Goal: Task Accomplishment & Management: Complete application form

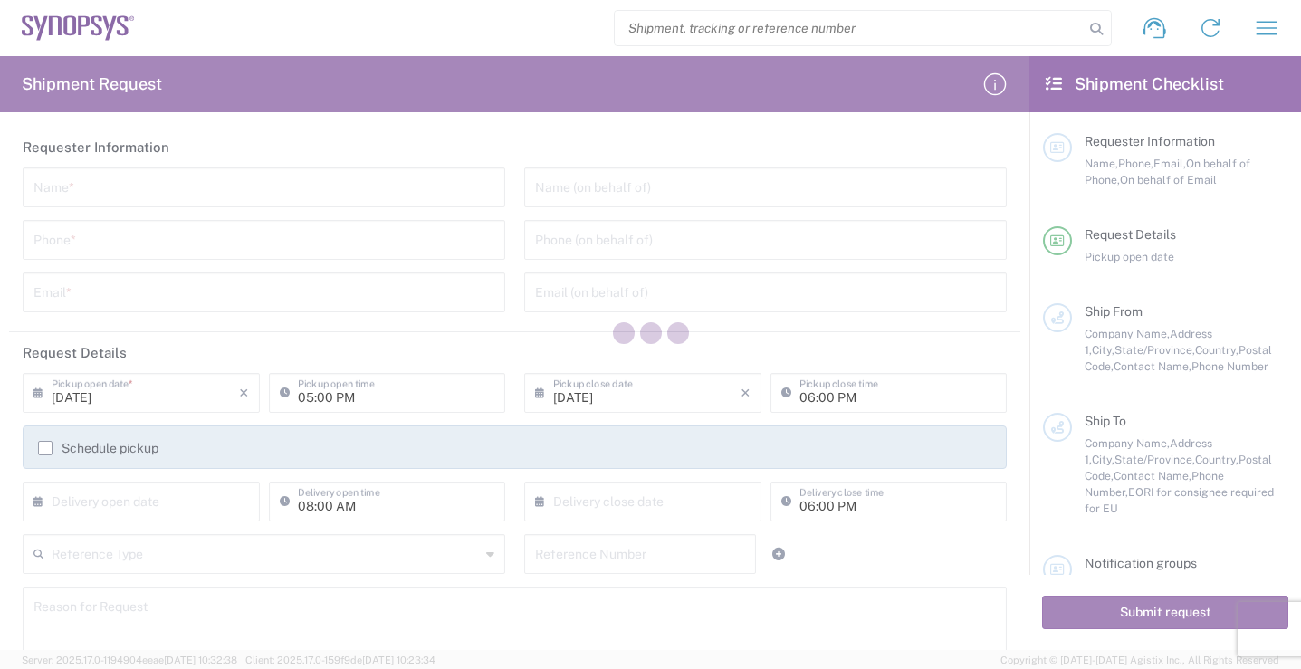
type input "[GEOGRAPHIC_DATA]"
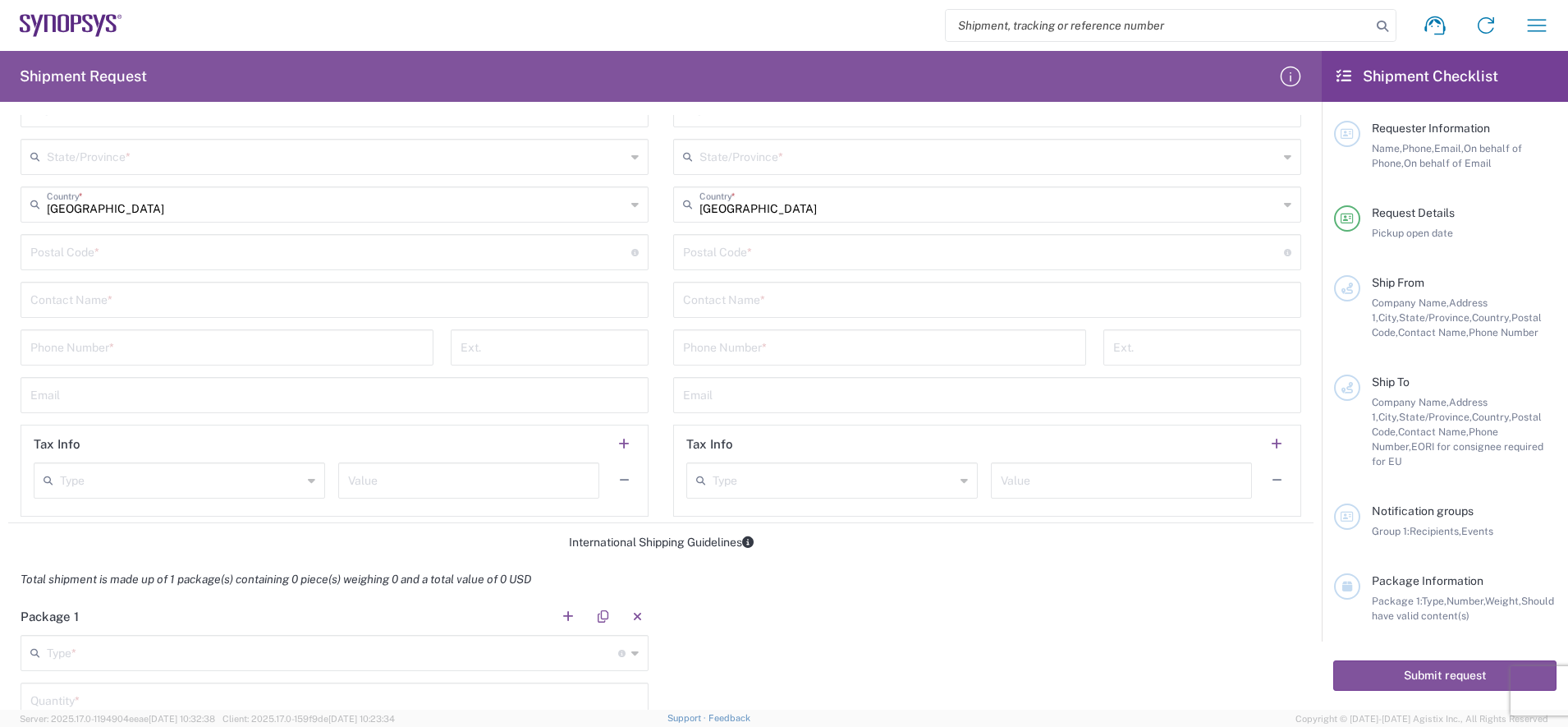
scroll to position [596, 0]
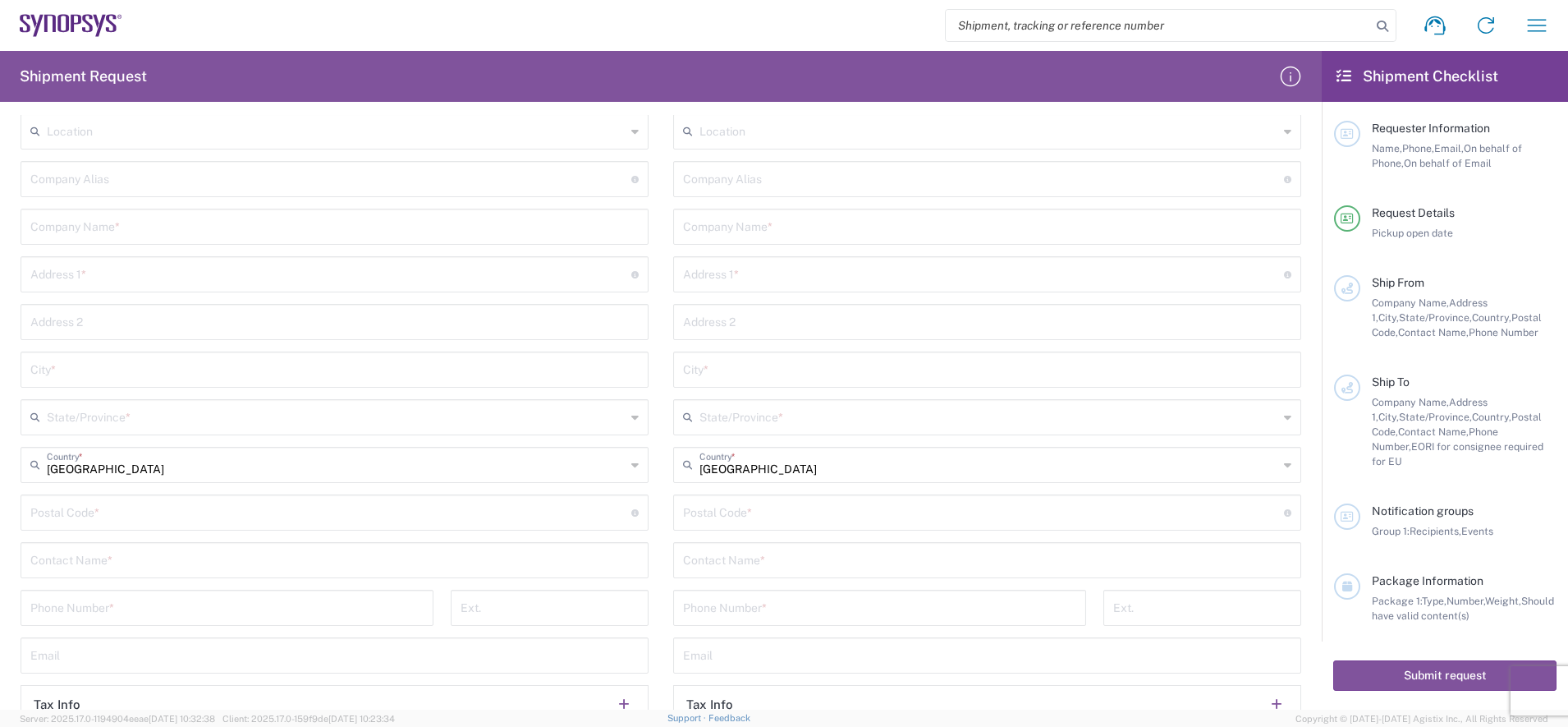
click at [274, 254] on div "Location [GEOGRAPHIC_DATA] DE04 Agrate Brianza IT01 [GEOGRAPHIC_DATA] DE02 [GEO…" at bounding box center [334, 445] width 628 height 664
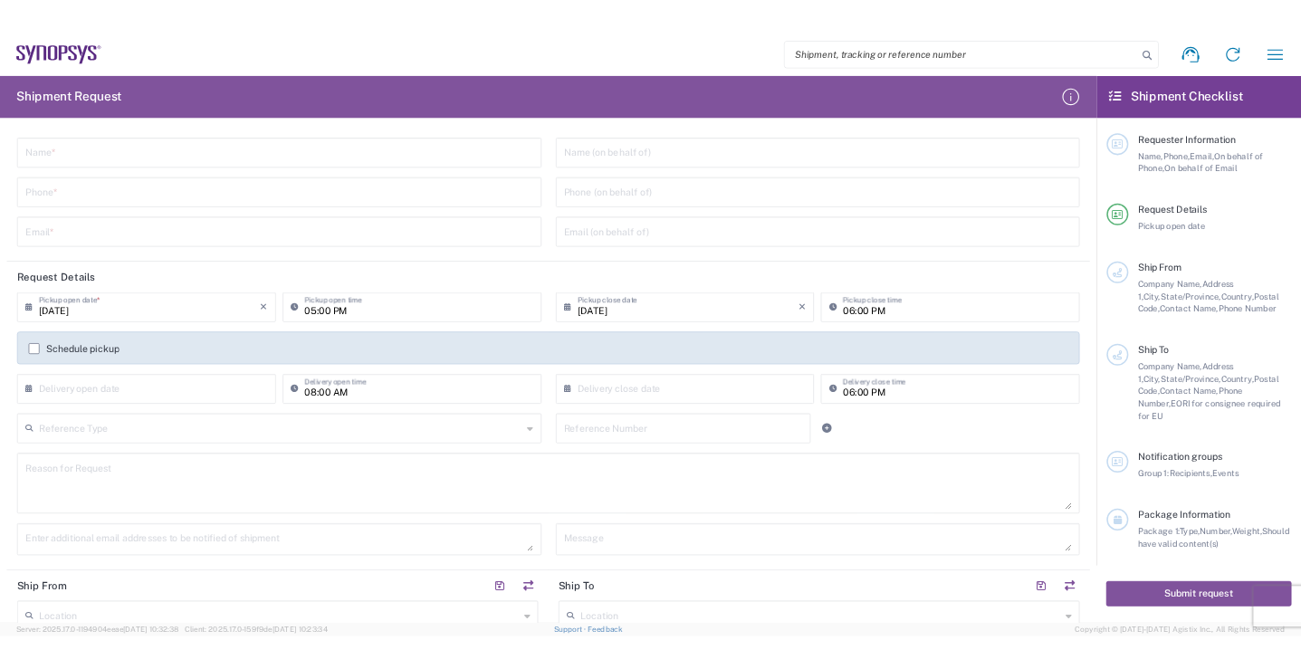
scroll to position [0, 0]
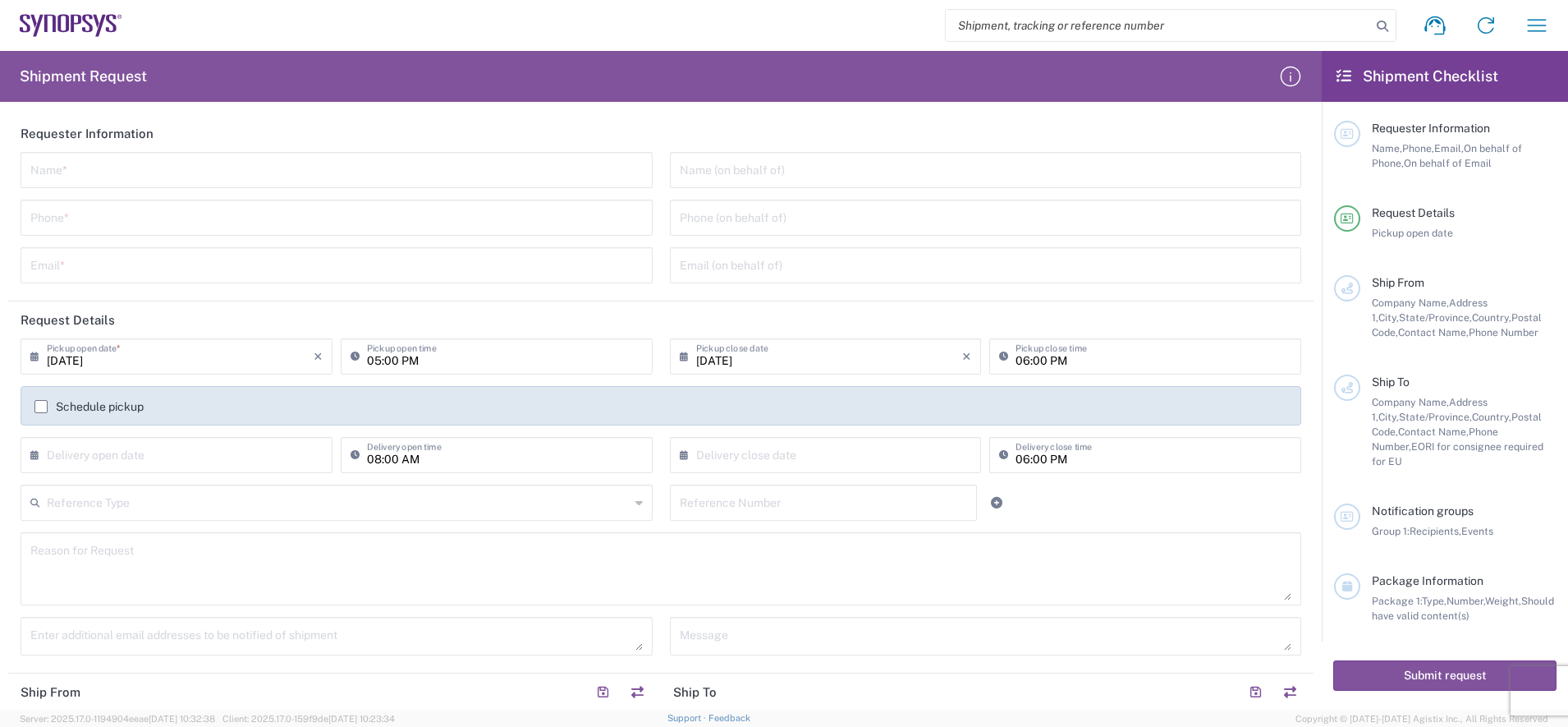
click at [1140, 25] on input "search" at bounding box center [1157, 25] width 425 height 31
click at [1136, 23] on input "search" at bounding box center [1157, 25] width 425 height 31
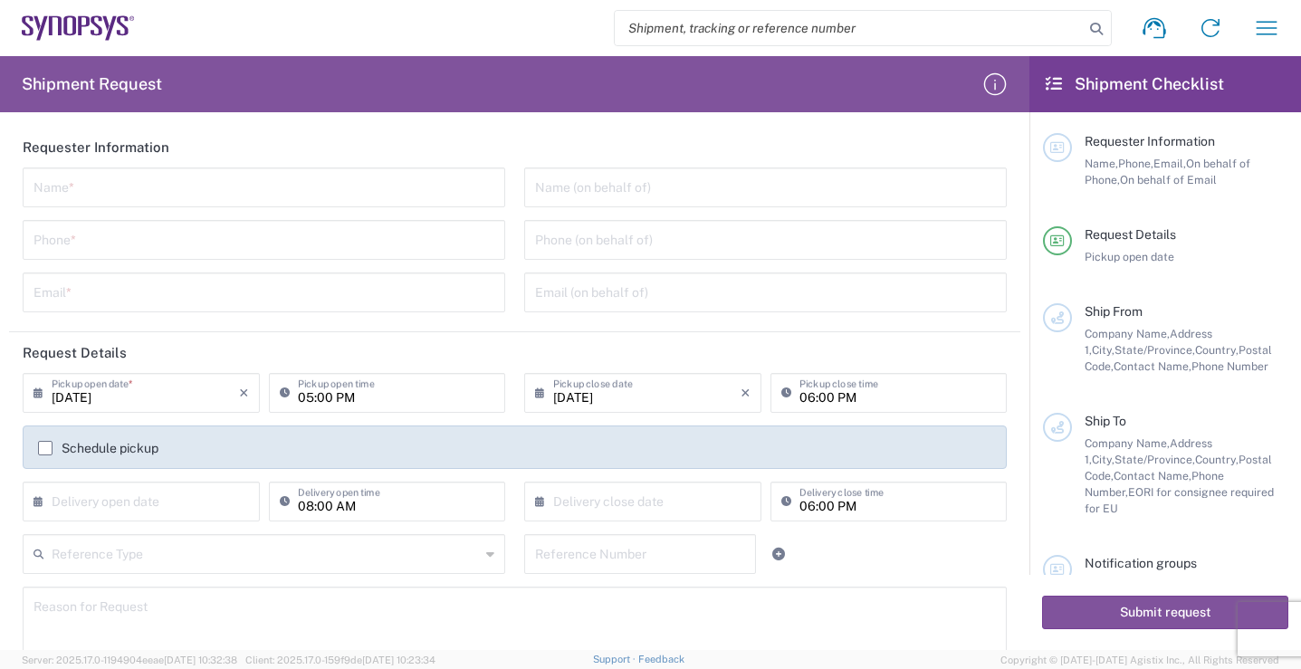
click at [751, 33] on input "search" at bounding box center [849, 28] width 469 height 34
paste input "55791466"
type input "55791466"
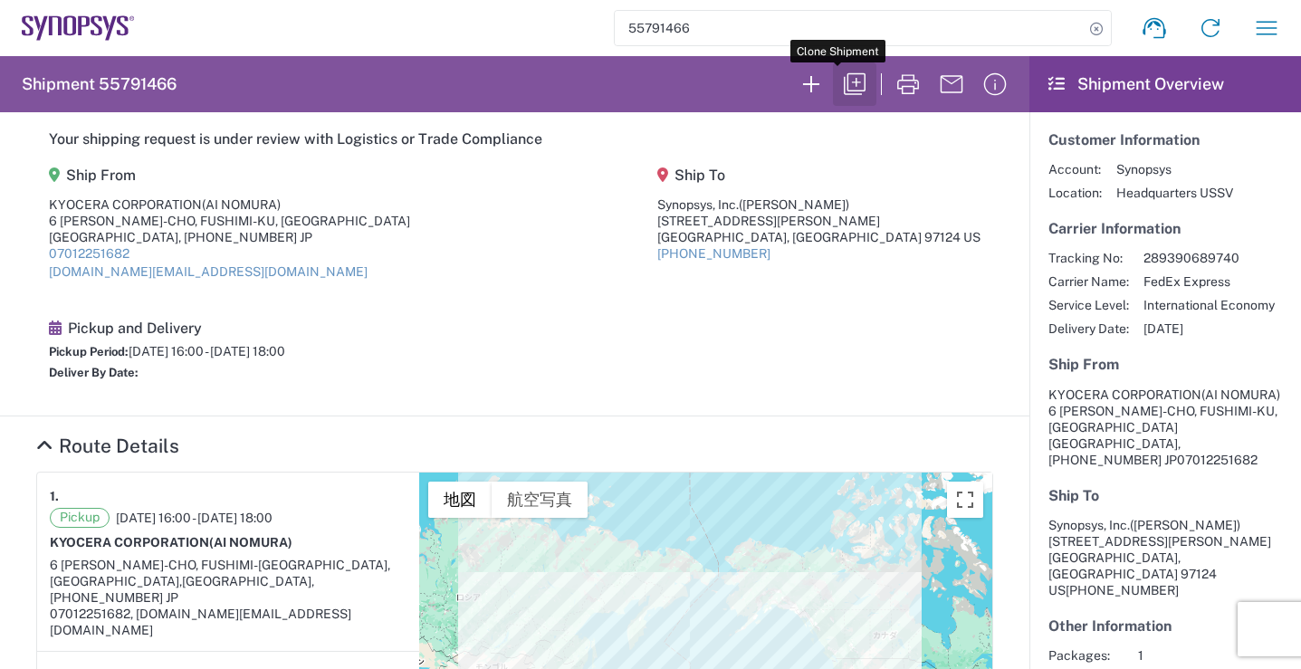
click at [840, 86] on icon "button" at bounding box center [854, 84] width 29 height 29
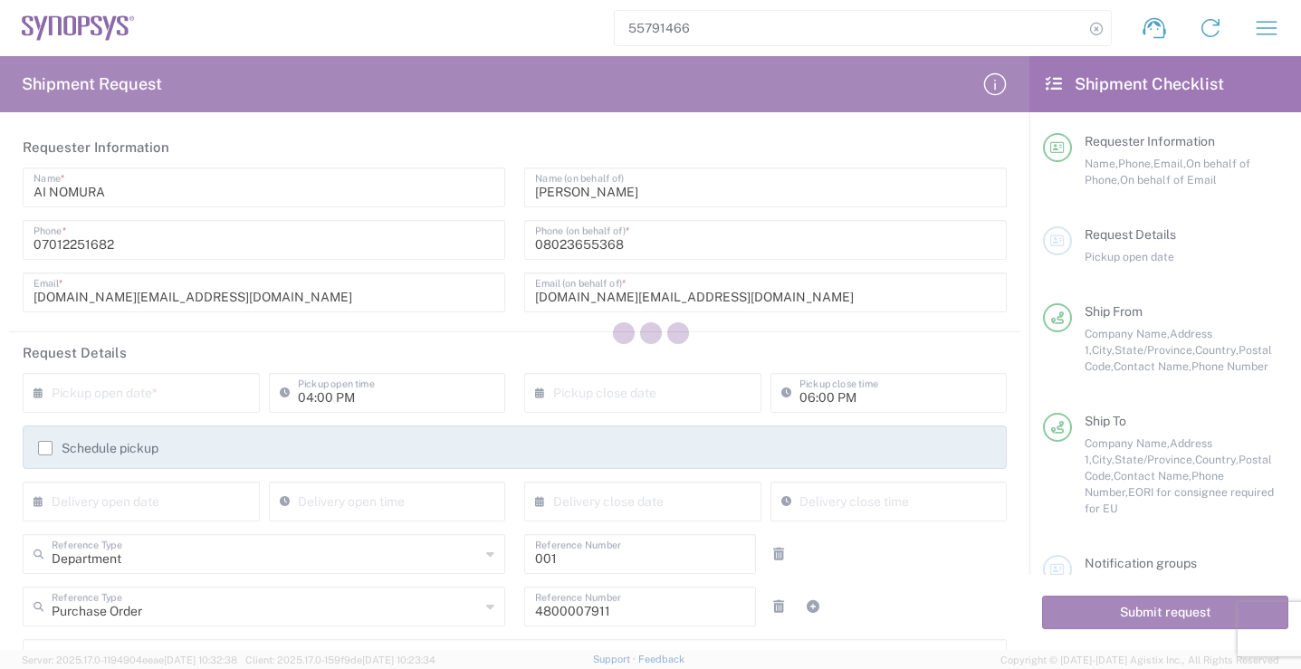
type input "Your Packaging"
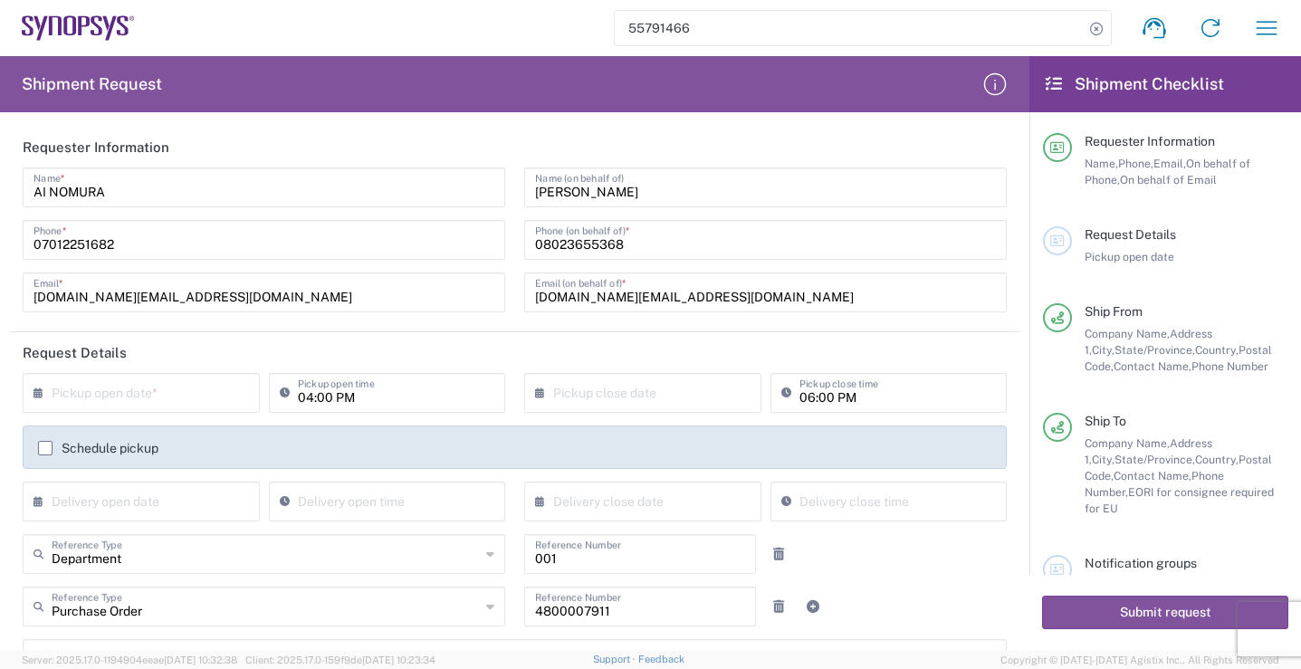
type input "[GEOGRAPHIC_DATA]"
type input "[US_STATE]"
type input "Free Carrier"
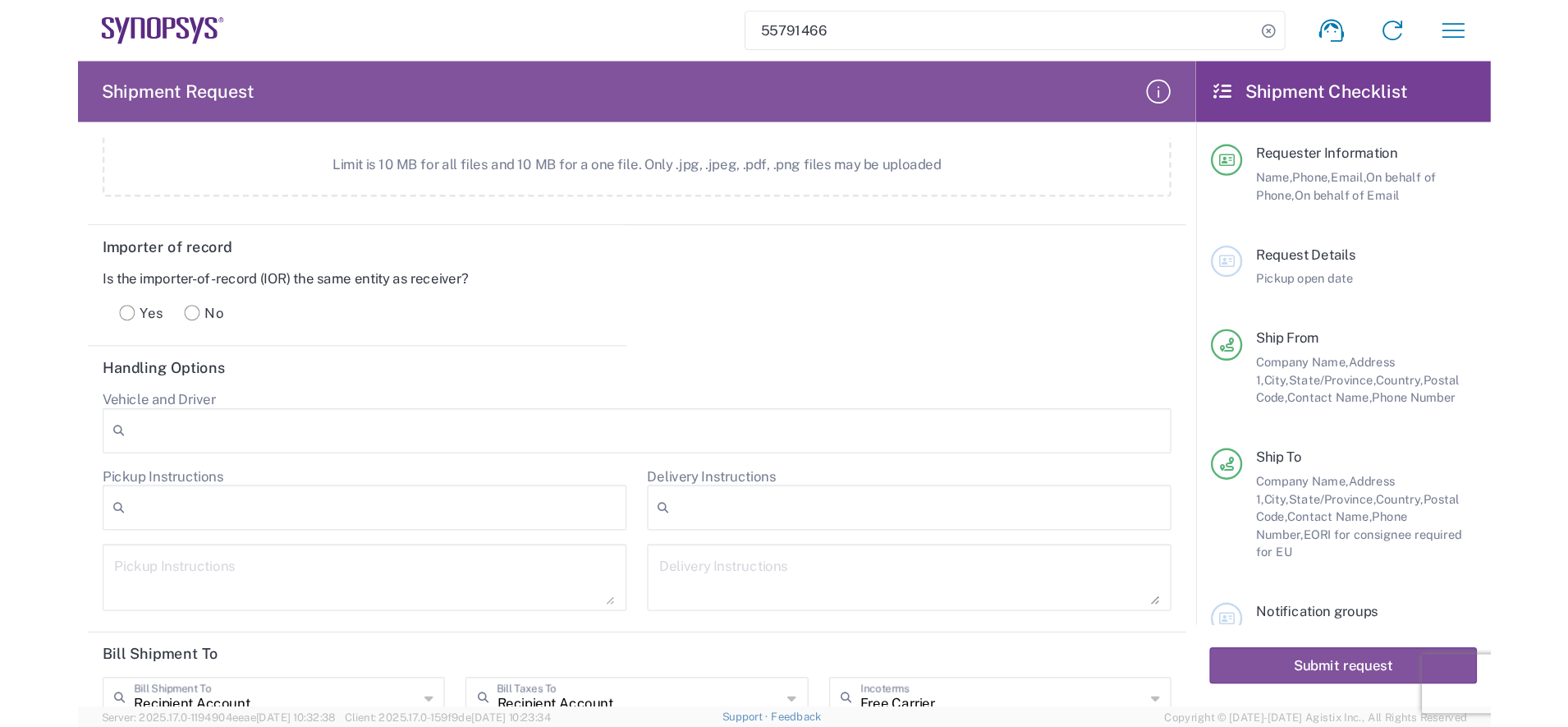
scroll to position [1950, 0]
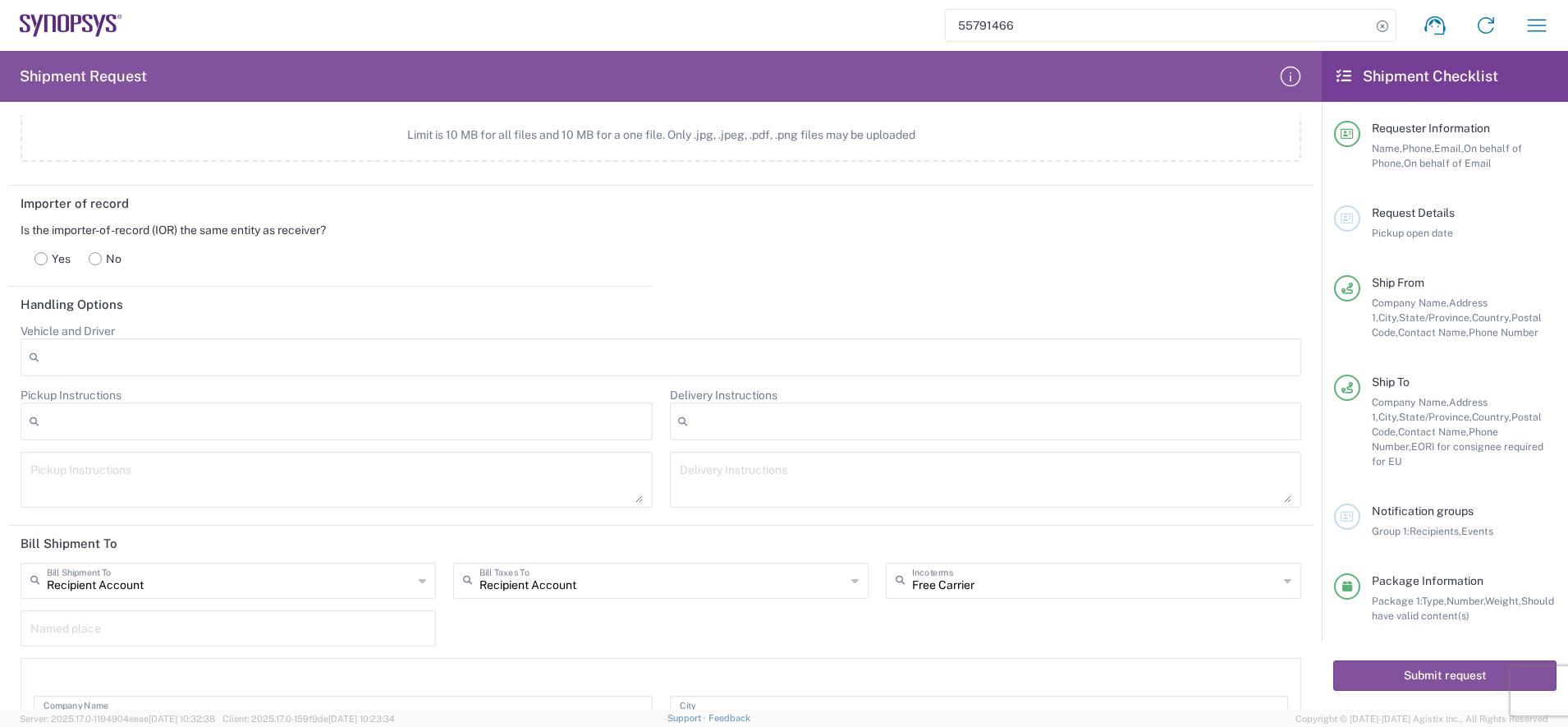
click at [196, 246] on div "Yes No" at bounding box center [331, 258] width 620 height 43
click at [102, 258] on label "No" at bounding box center [105, 258] width 51 height 33
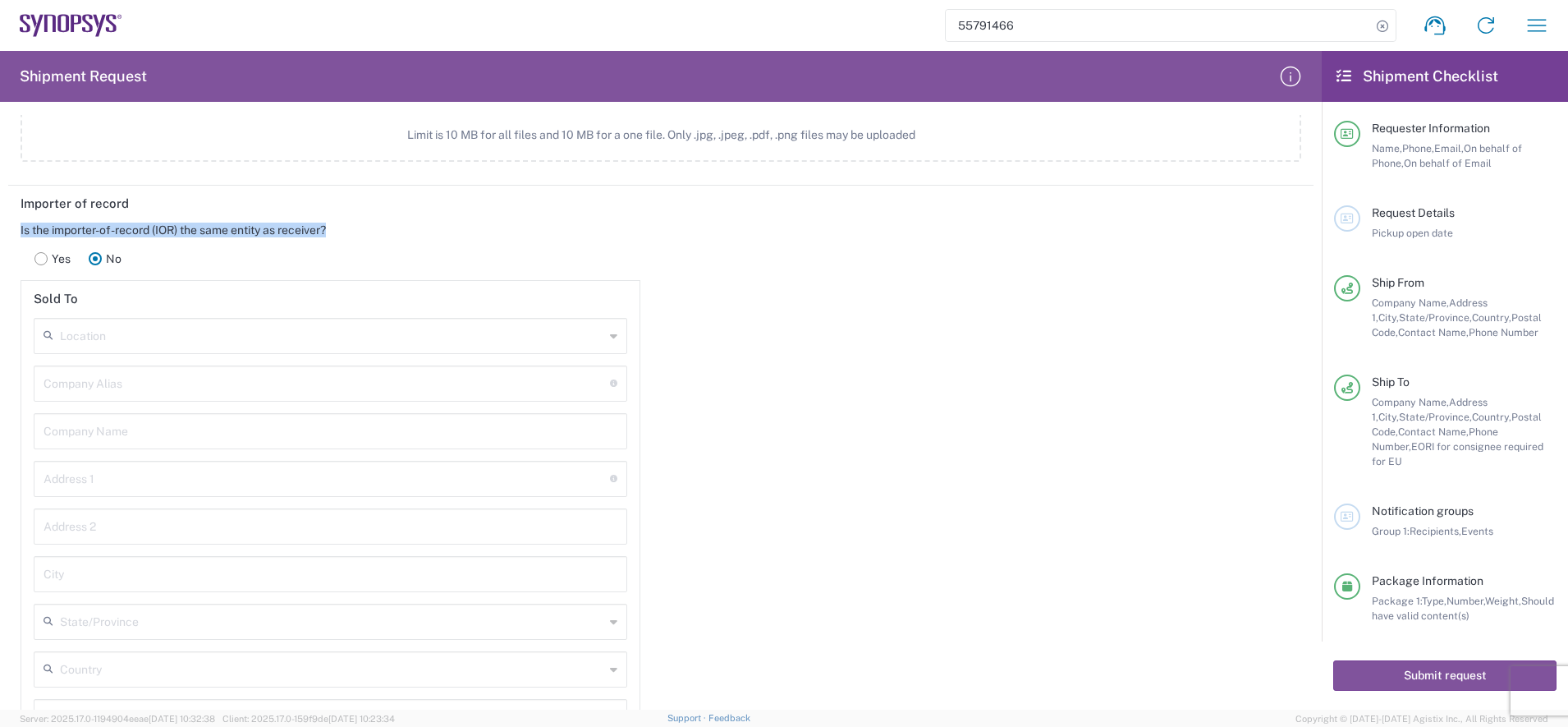
drag, startPoint x: 344, startPoint y: 228, endPoint x: 17, endPoint y: 236, distance: 327.1
click at [17, 236] on main "Is the importer-of-record (IOR) the same entity as receiver? Yes No Sold To Loc…" at bounding box center [330, 581] width 644 height 718
copy div "Is the importer-of-record (IOR) the same entity as receiver?"
click at [812, 370] on div "Importer of record Is the importer-of-record (IOR) the same entity as receiver?…" at bounding box center [661, 567] width 1322 height 761
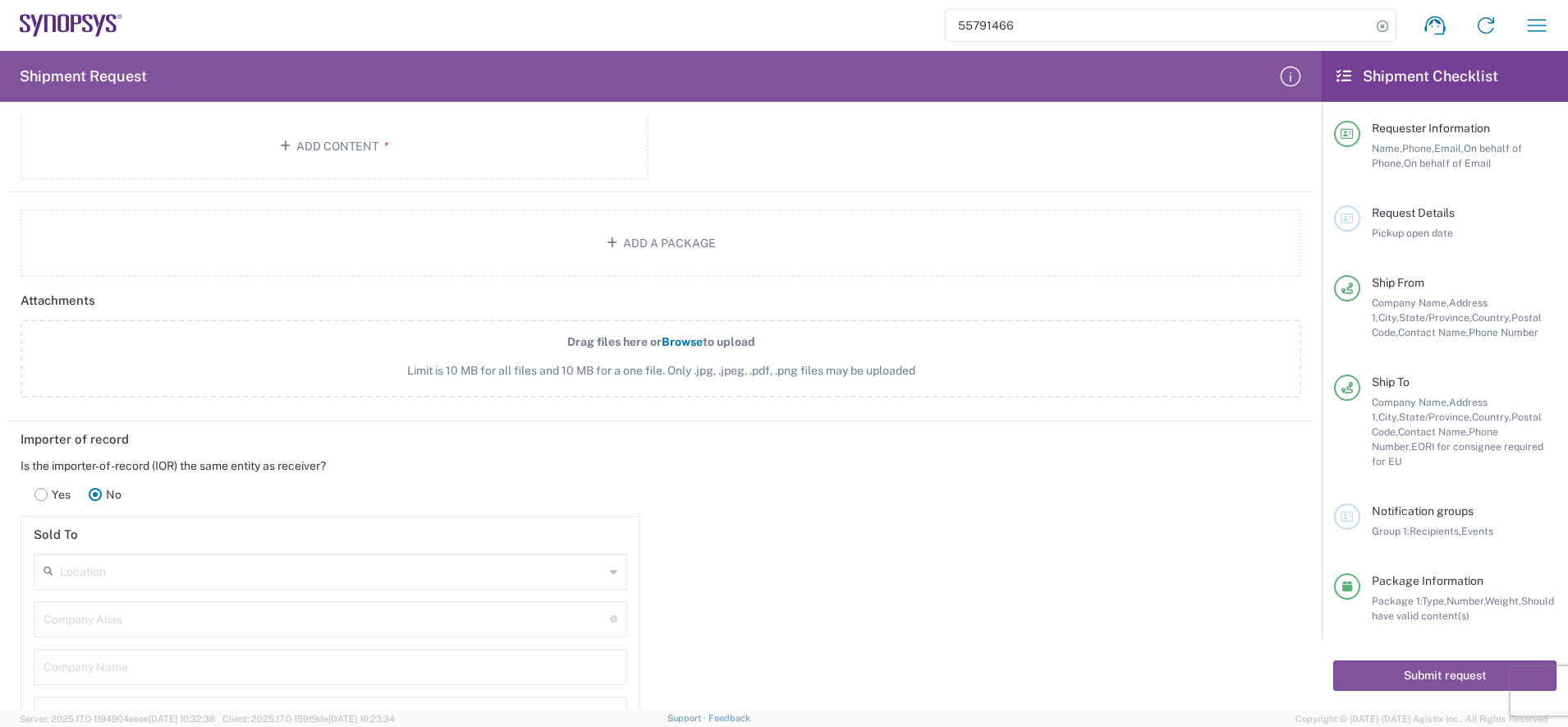
scroll to position [1745, 0]
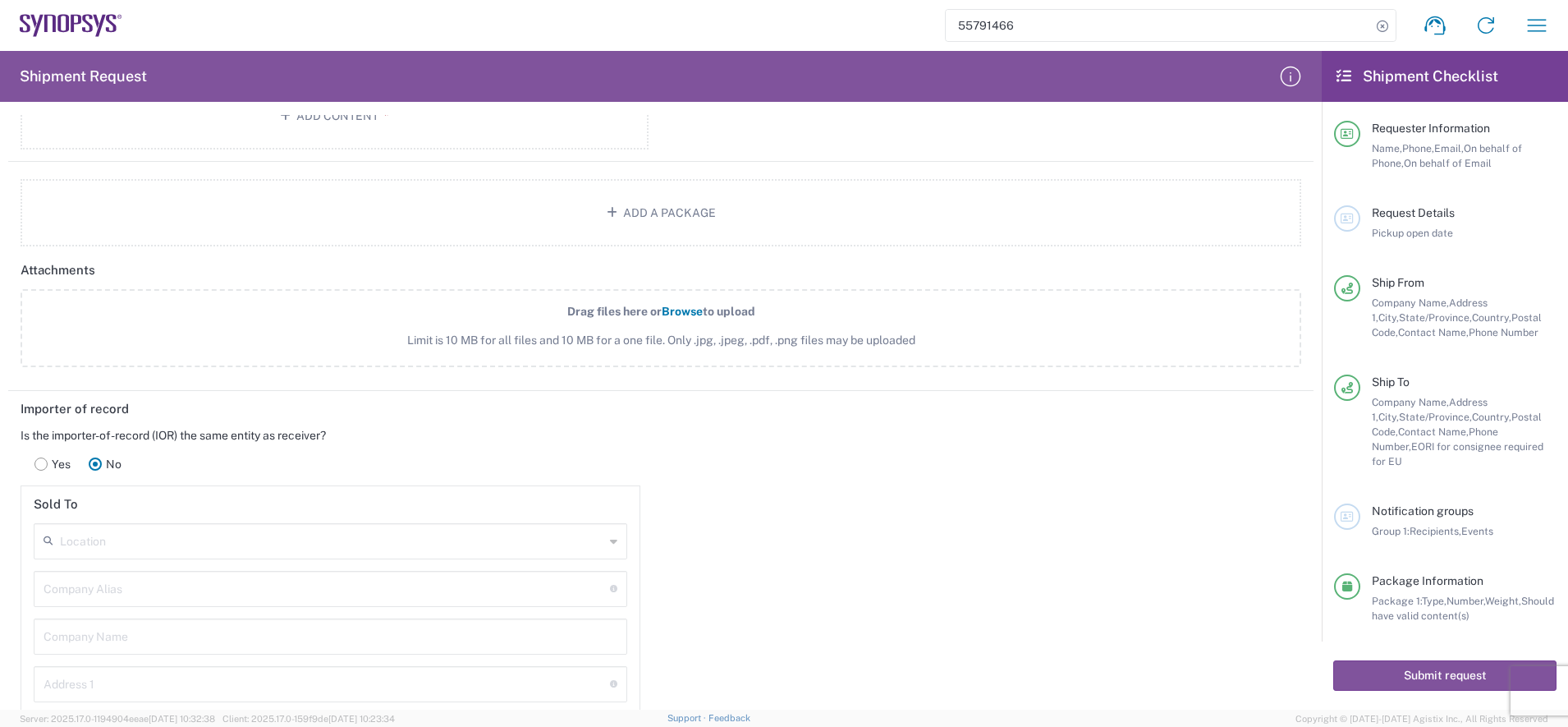
click at [187, 454] on div "Yes No" at bounding box center [331, 463] width 620 height 43
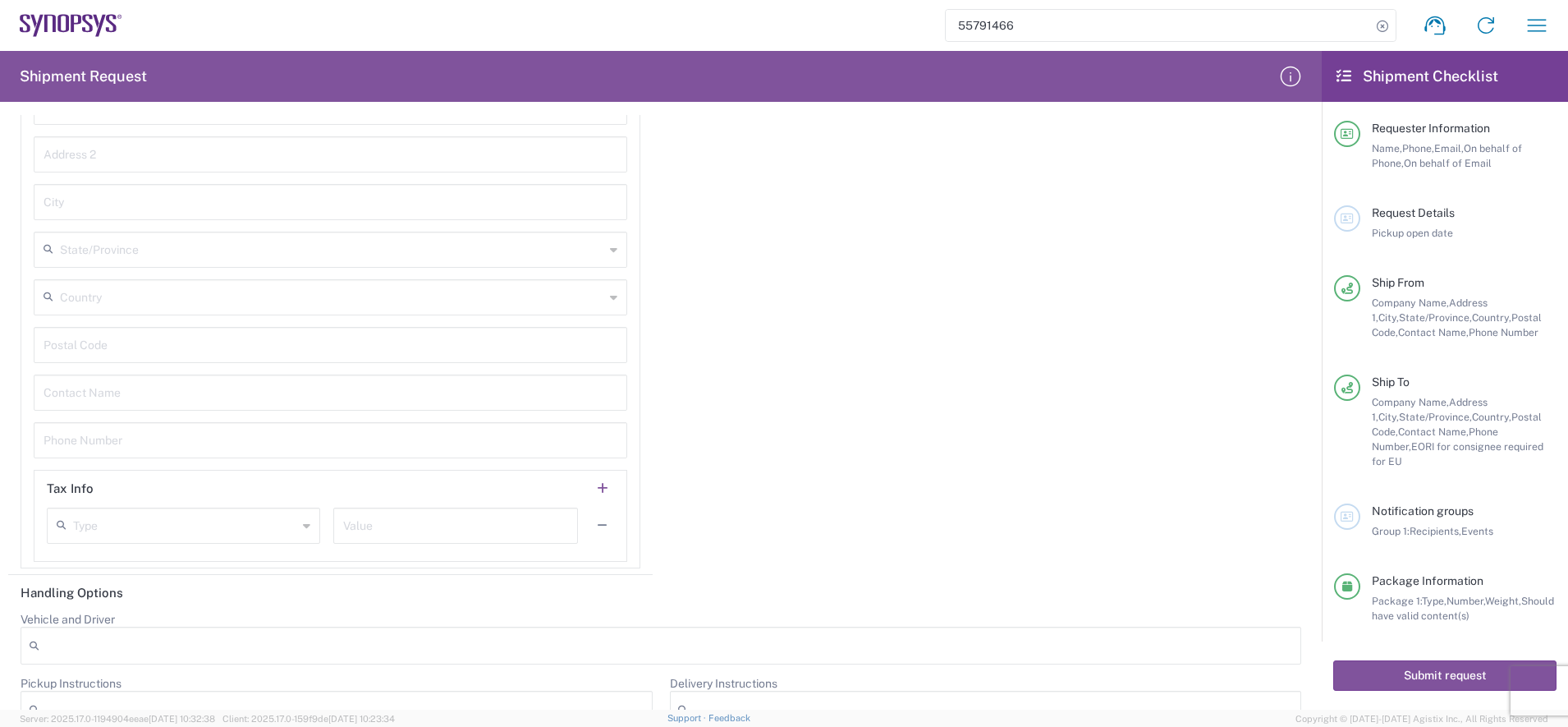
scroll to position [2337, 0]
click at [303, 512] on icon at bounding box center [306, 509] width 7 height 26
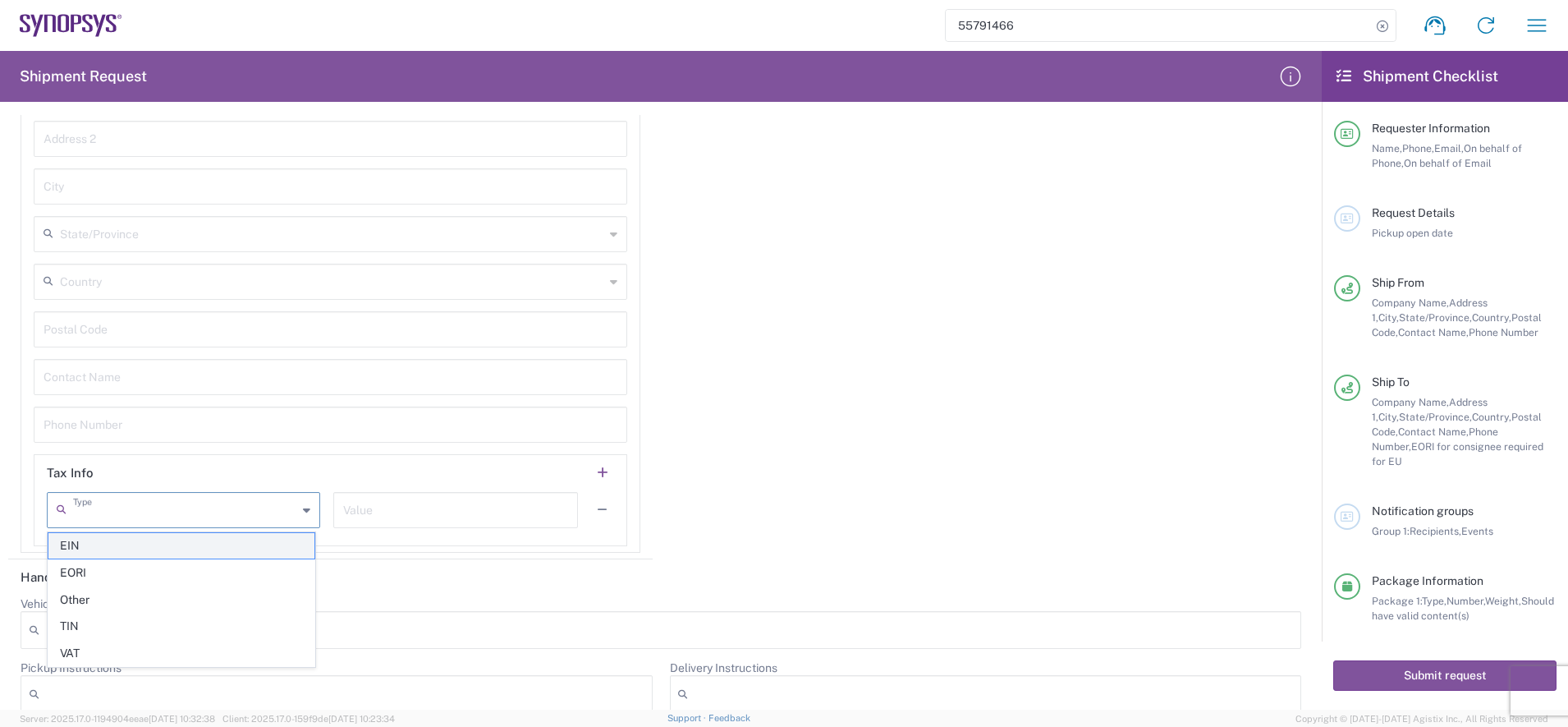
click at [174, 557] on span "EIN" at bounding box center [180, 546] width 266 height 25
type input "EIN"
click at [396, 512] on input "text" at bounding box center [455, 509] width 224 height 29
